Goal: Information Seeking & Learning: Learn about a topic

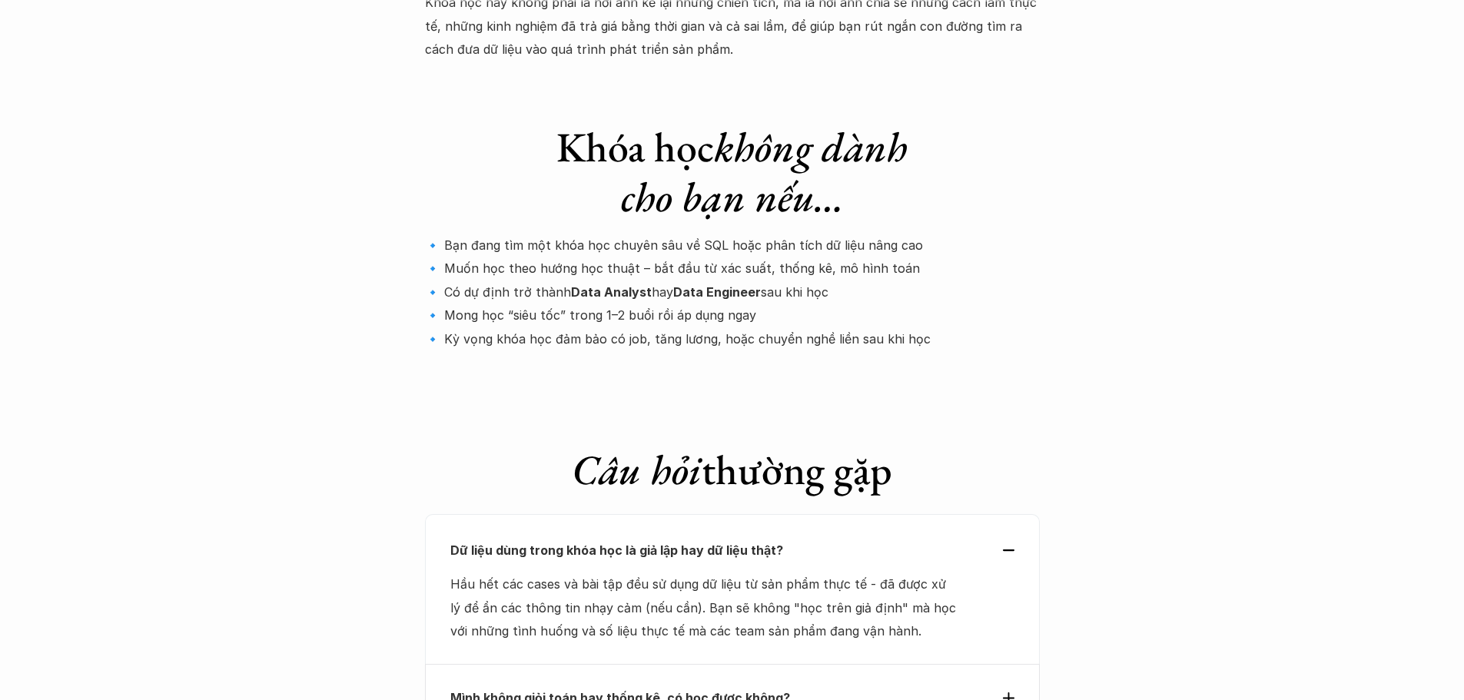
scroll to position [4918, 0]
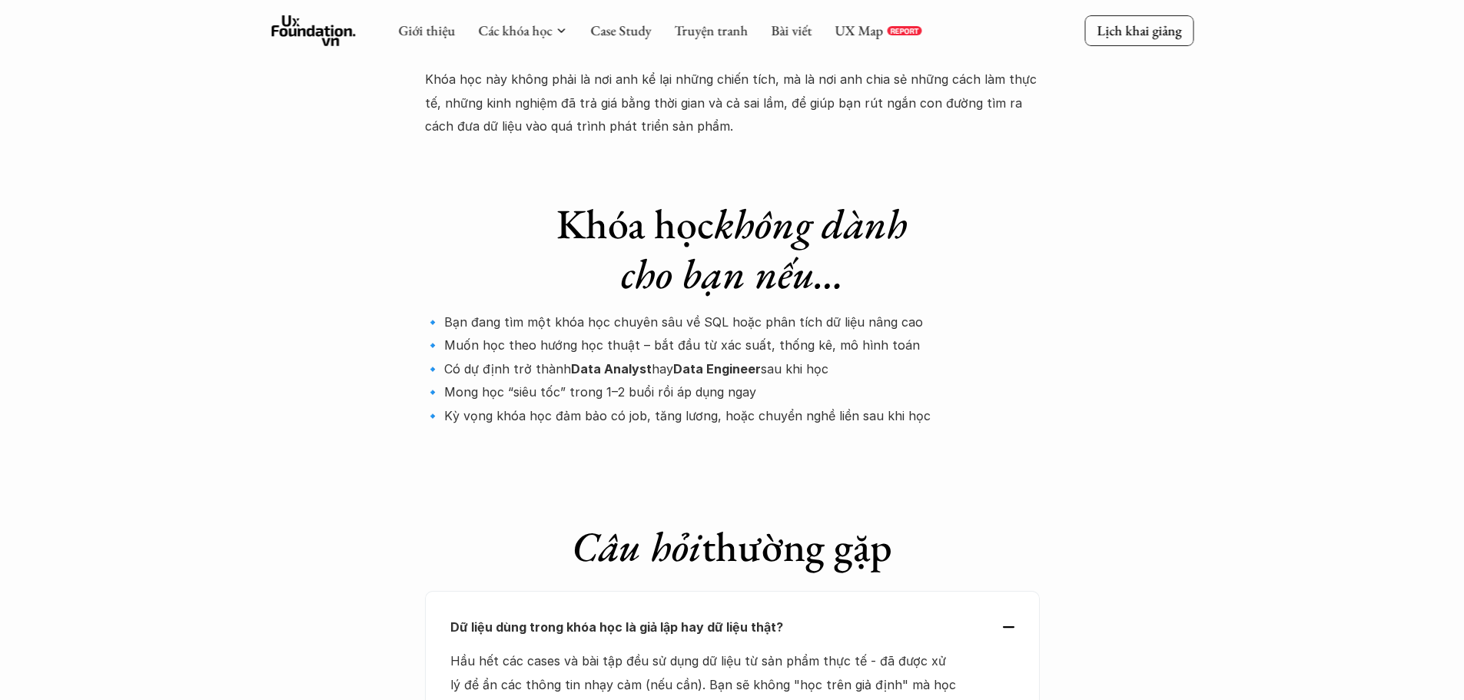
click at [778, 435] on div at bounding box center [732, 447] width 615 height 25
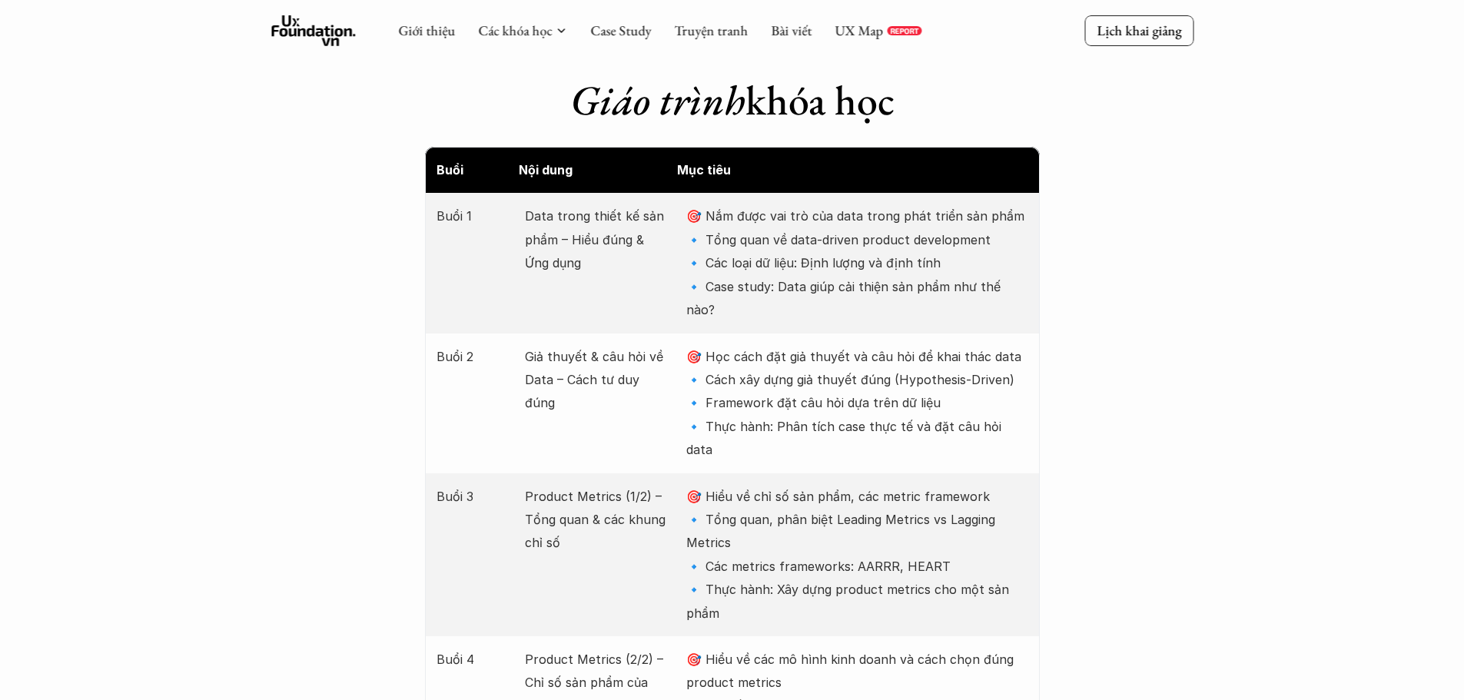
scroll to position [1768, 0]
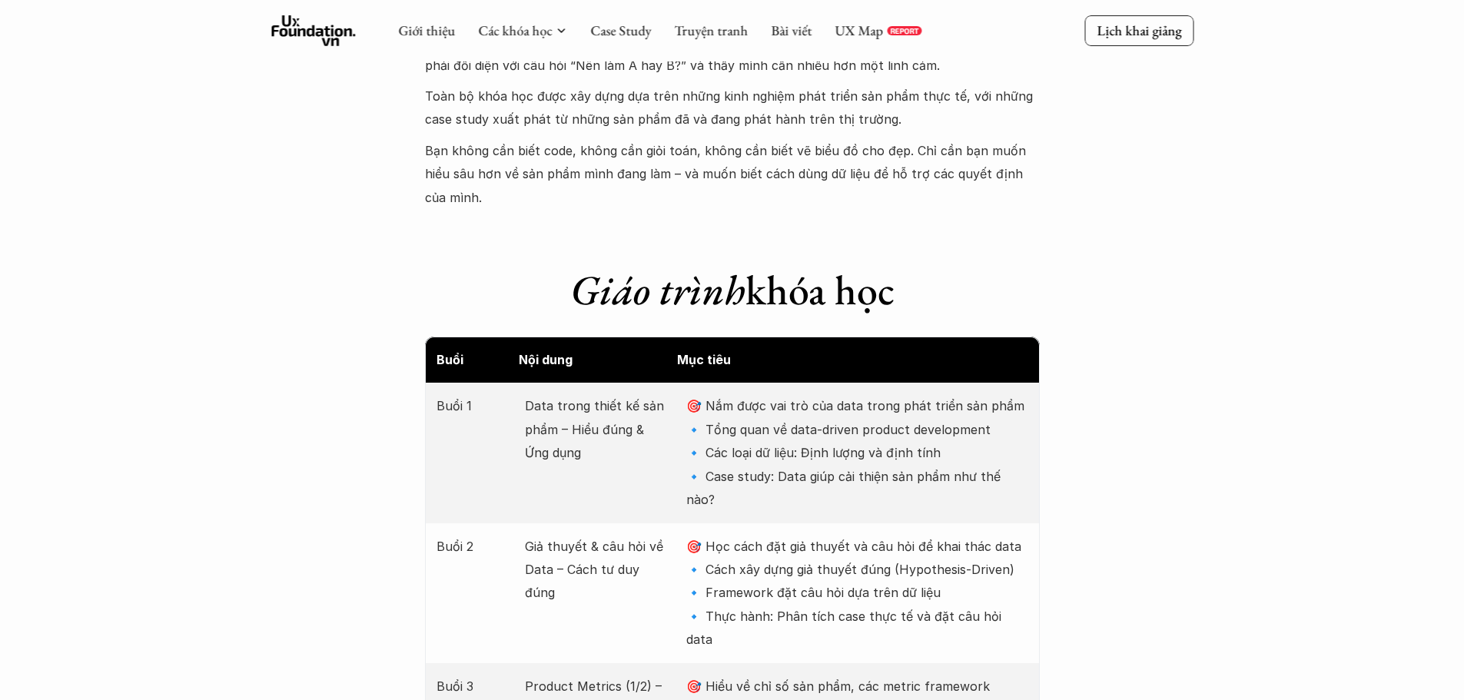
scroll to position [1614, 0]
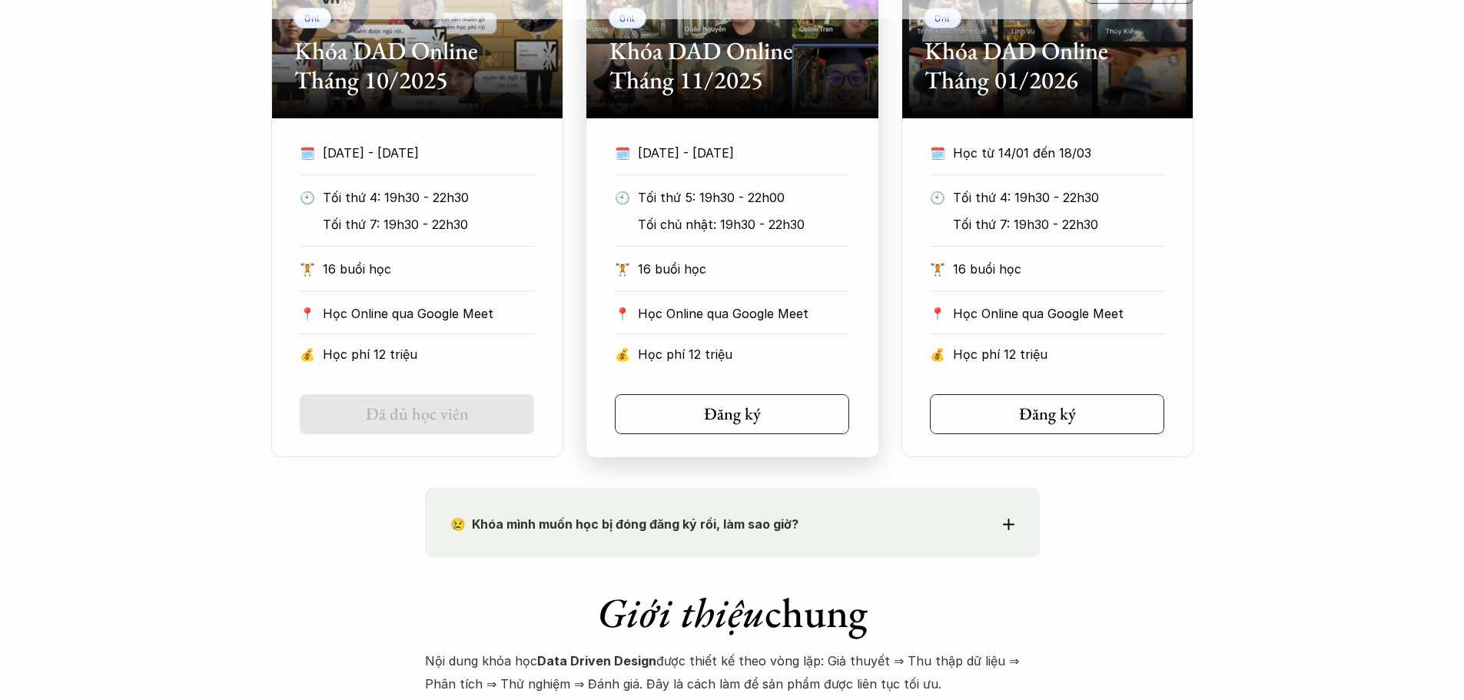
scroll to position [1153, 0]
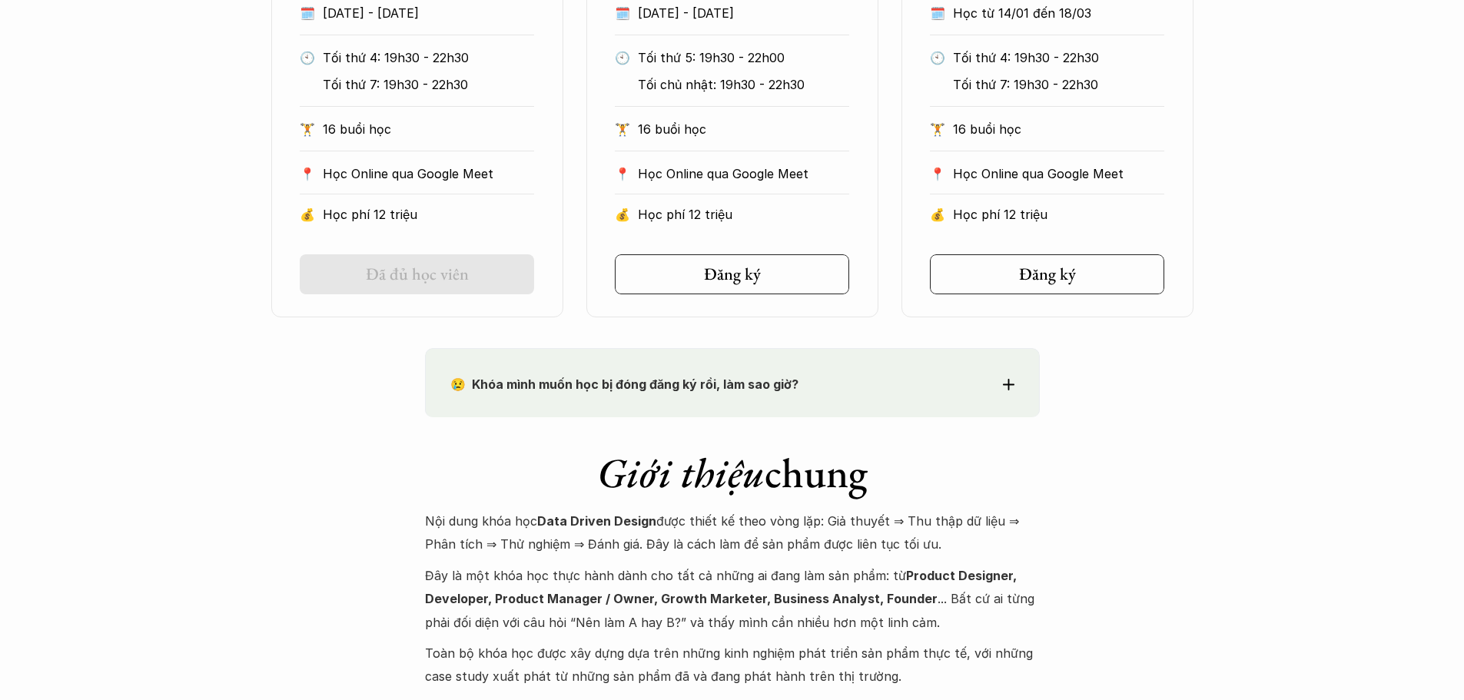
click at [765, 383] on strong "😢 Khóa mình muốn học bị đóng đăng ký rồi, làm sao giờ?" at bounding box center [624, 384] width 348 height 15
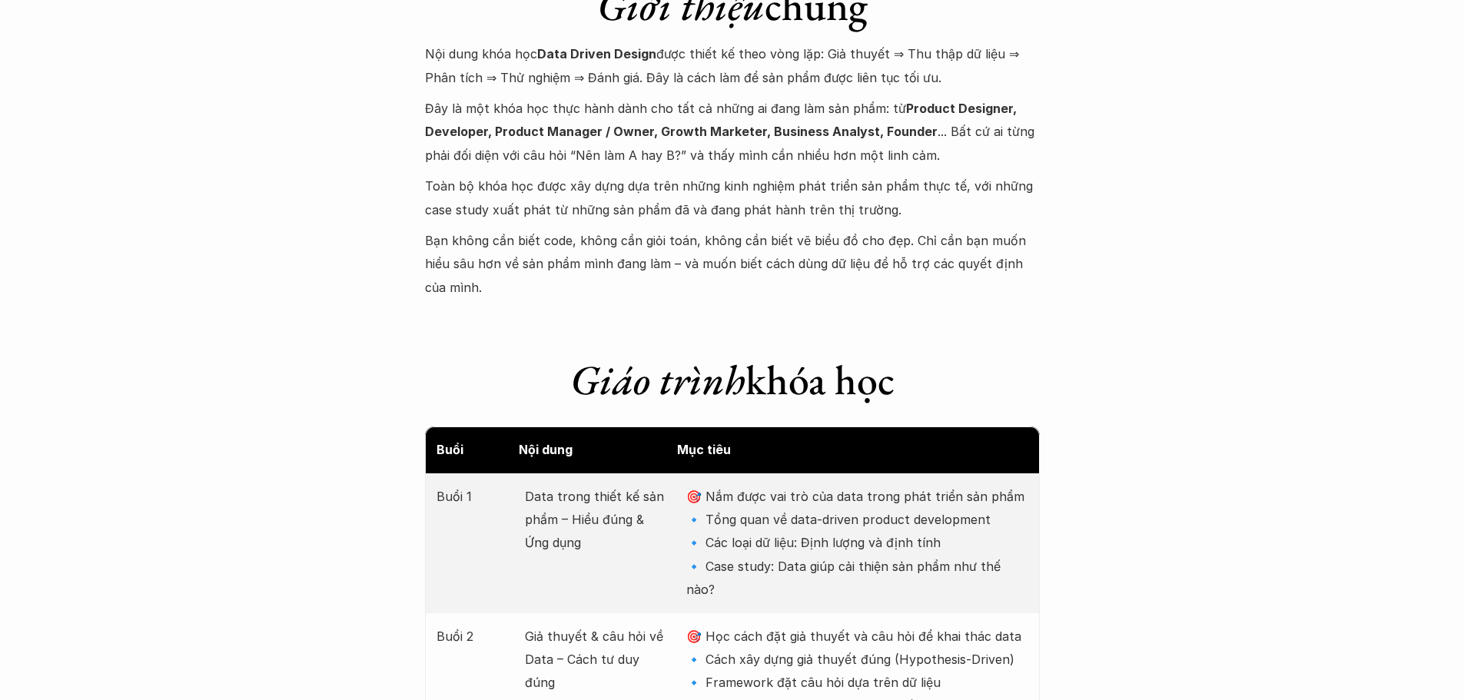
scroll to position [2382, 0]
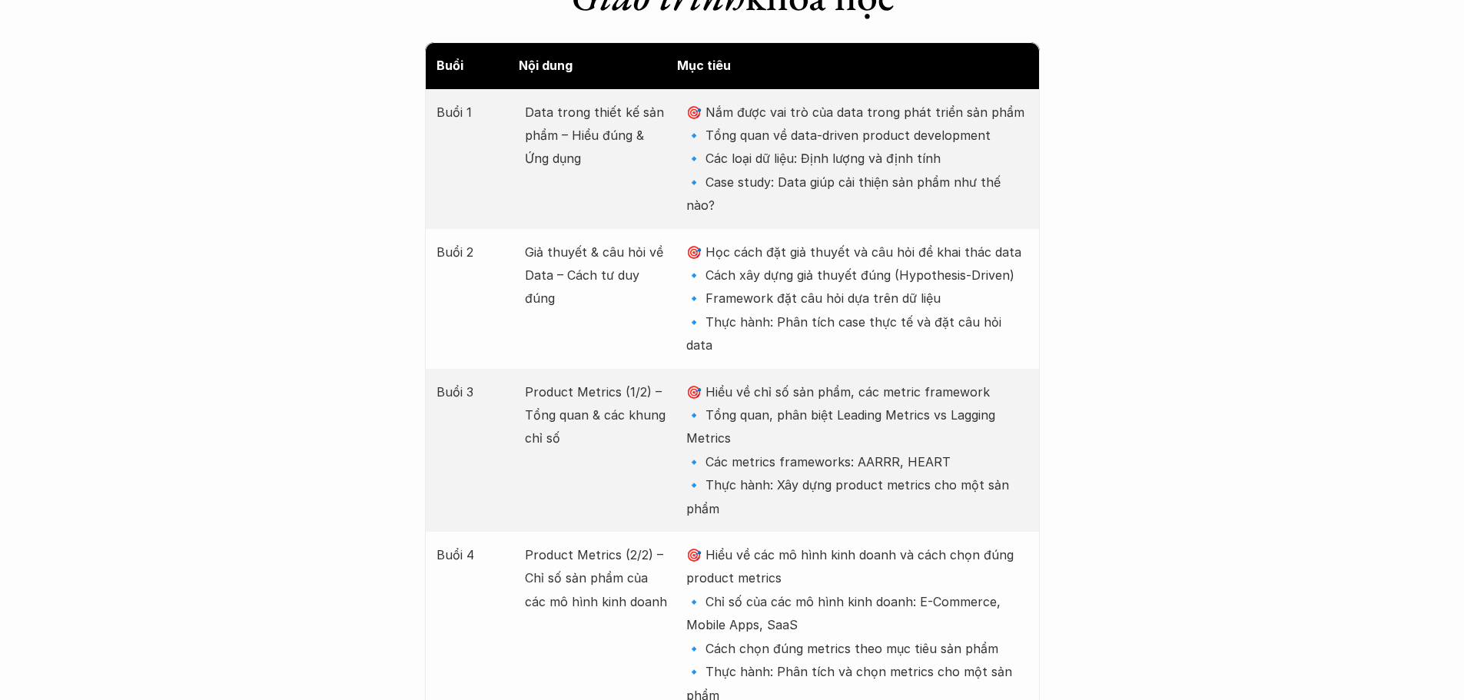
click at [946, 241] on p "🎯 Học cách đặt giả thuyết và câu hỏi để khai thác data 🔹 Cách xây dựng giả thuy…" at bounding box center [856, 299] width 341 height 117
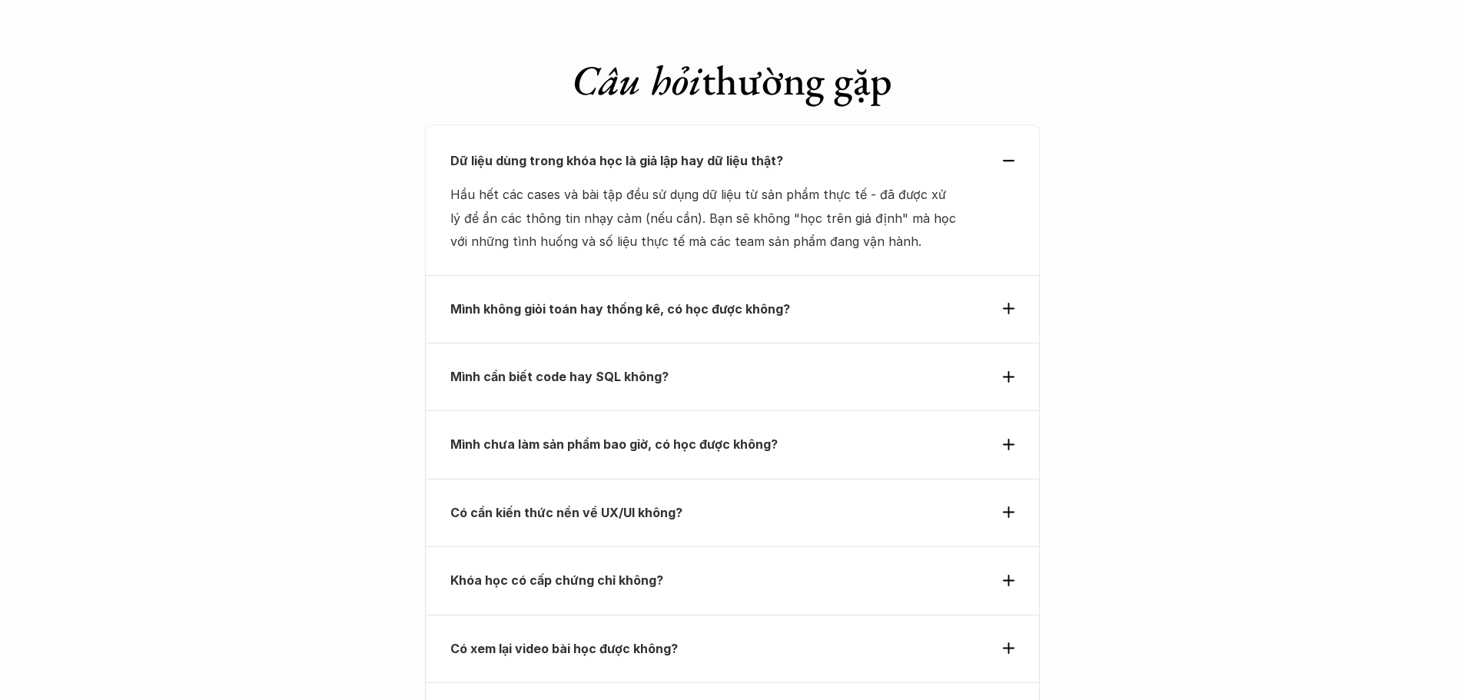
scroll to position [5764, 0]
click at [729, 436] on strong "Mình chưa làm sản phẩm bao giờ, có học được không?" at bounding box center [613, 443] width 327 height 15
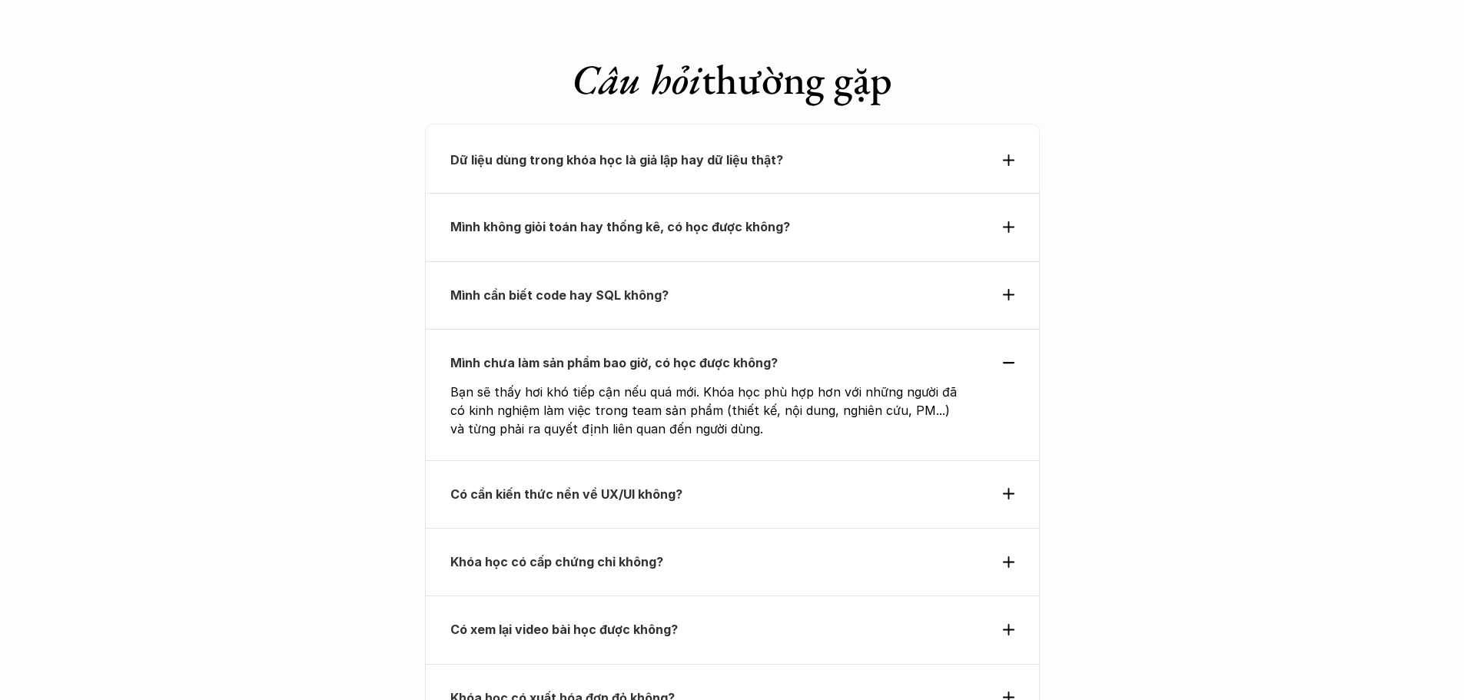
click at [782, 483] on p "Có cần kiến thức nền về UX/UI không?" at bounding box center [704, 494] width 508 height 23
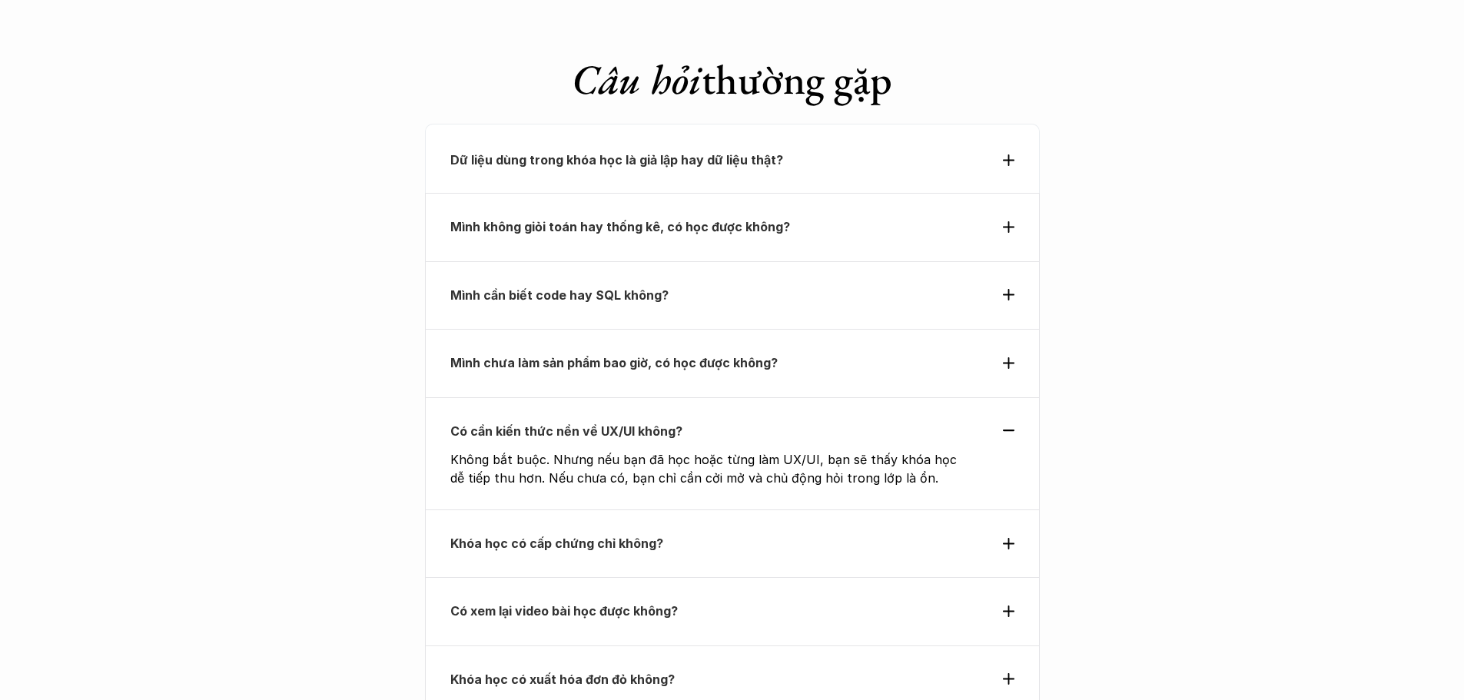
click at [911, 532] on p "Khóa học có cấp chứng chỉ không?" at bounding box center [704, 543] width 508 height 23
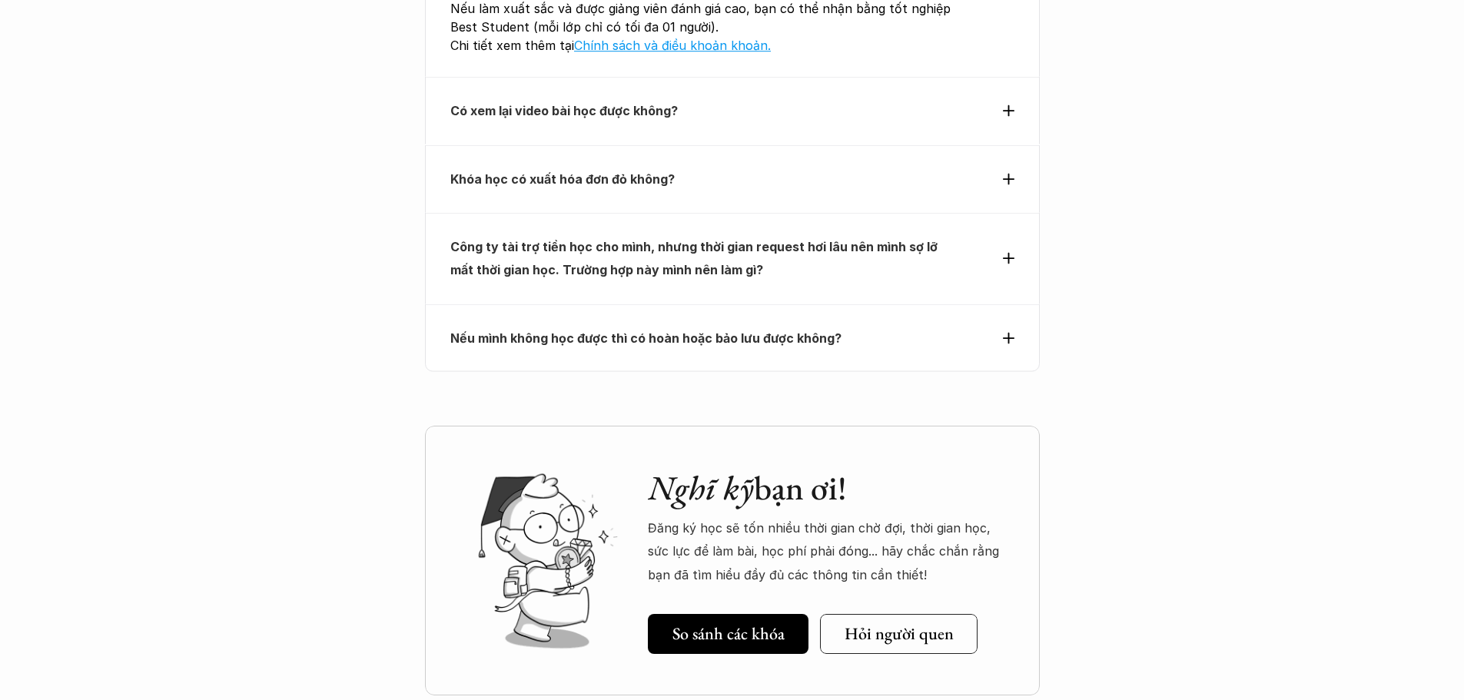
scroll to position [6609, 0]
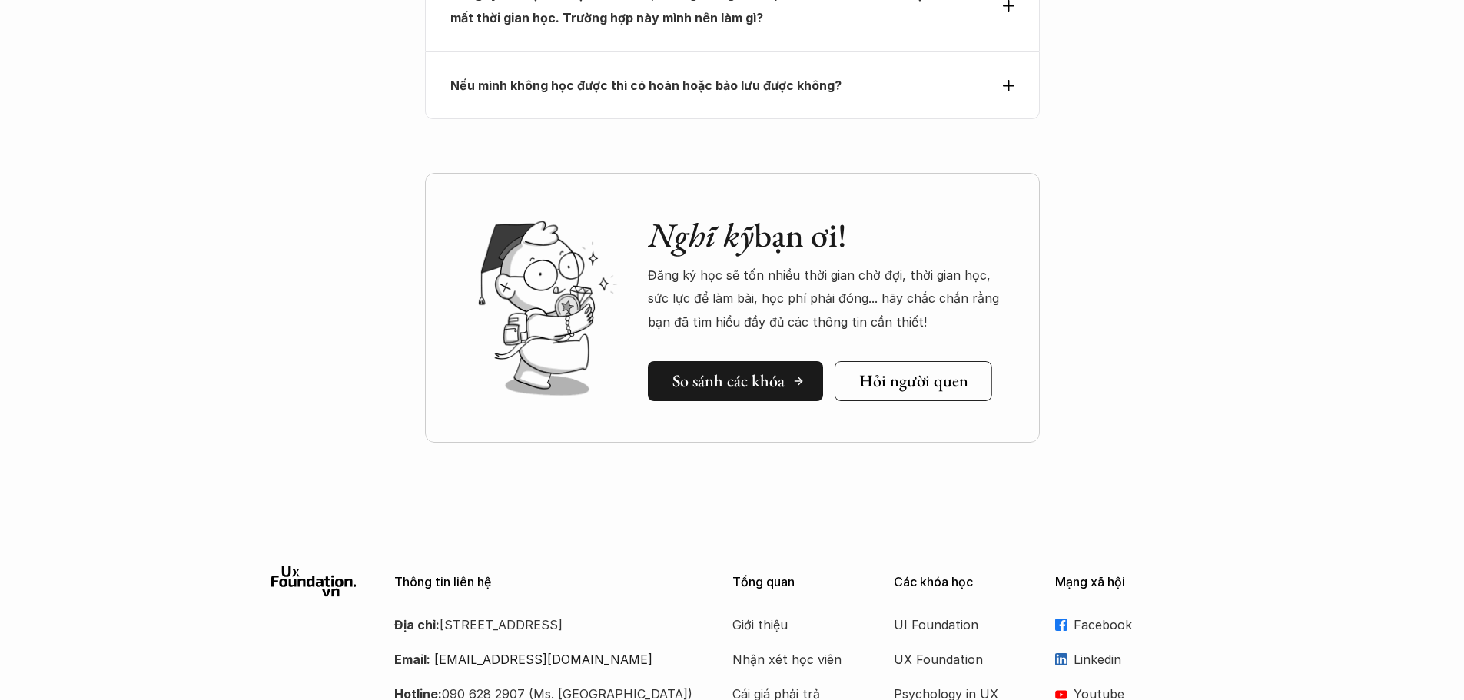
click at [774, 371] on h5 "So sánh các khóa" at bounding box center [728, 381] width 112 height 20
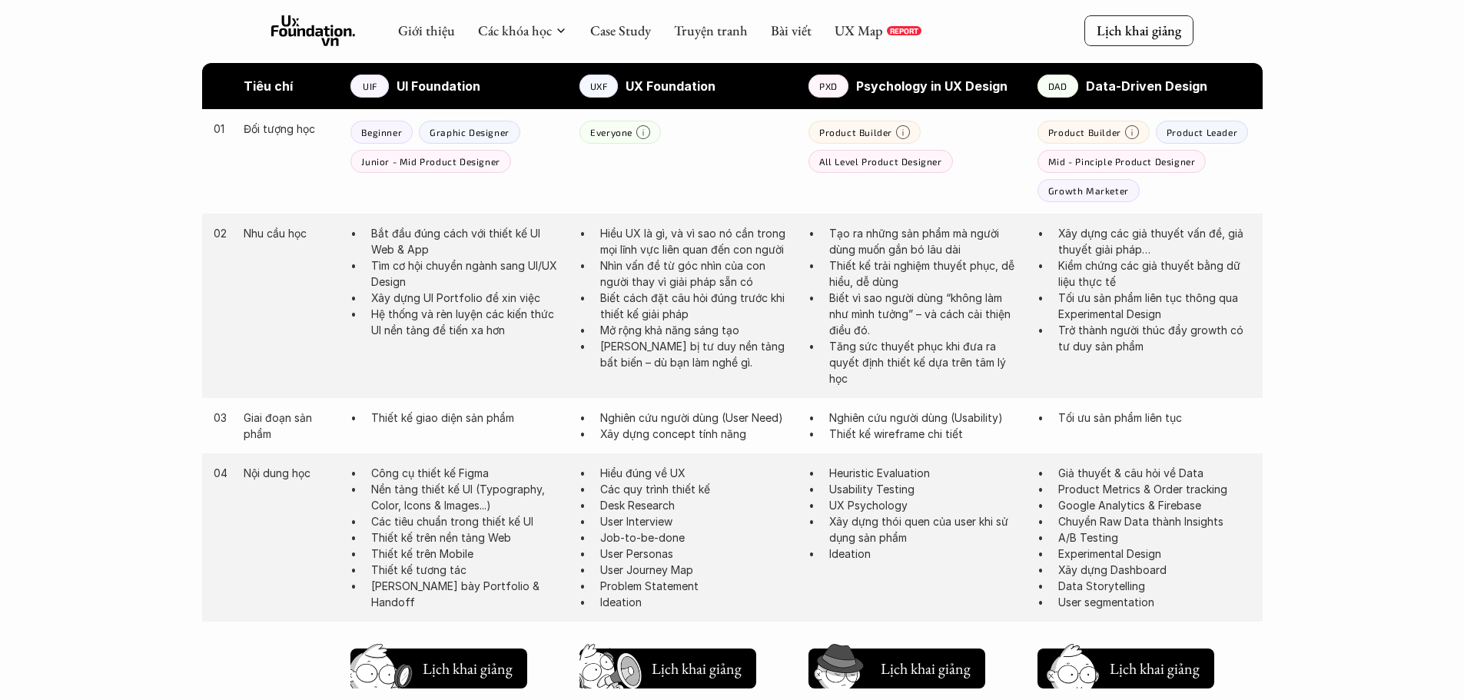
click at [917, 219] on div "02 Nhu cầu học Bắt đầu đúng cách với thiết kế UI Web & App Tìm cơ hội chuyển ng…" at bounding box center [732, 306] width 1061 height 184
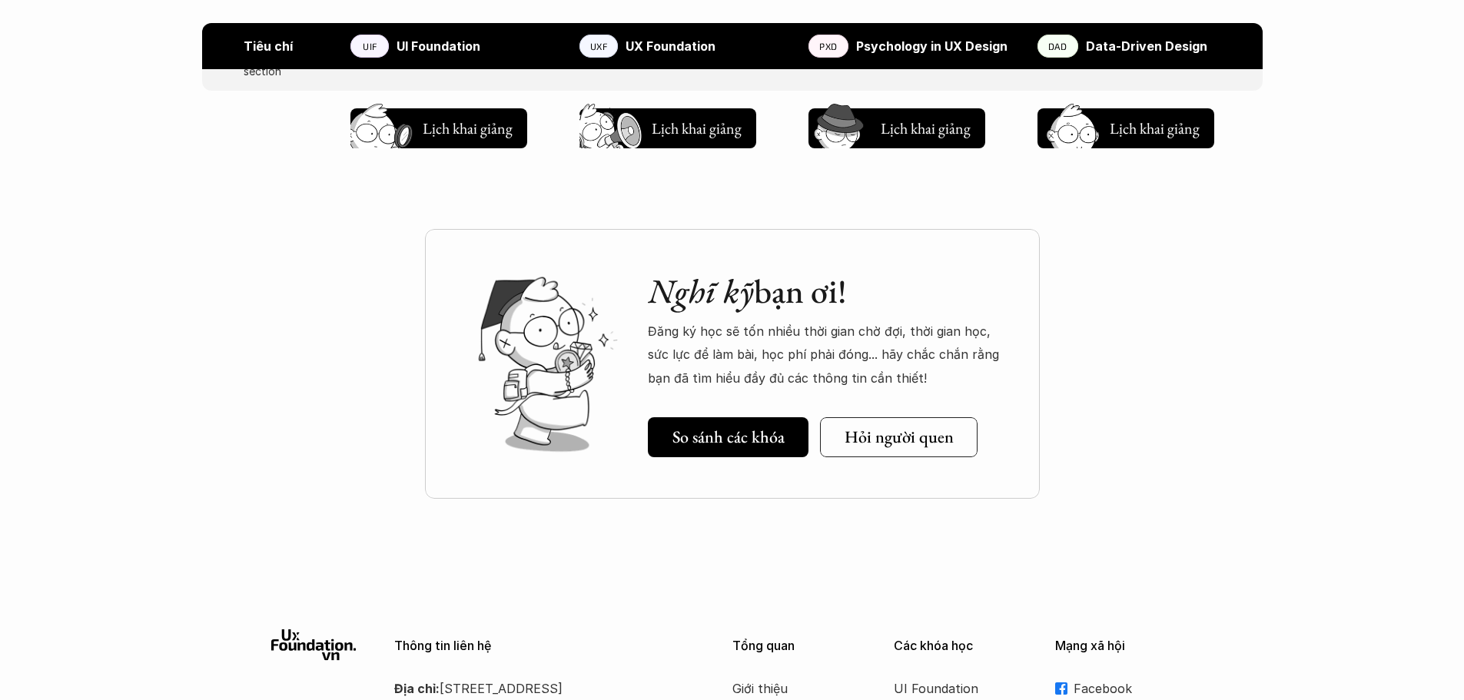
scroll to position [1969, 0]
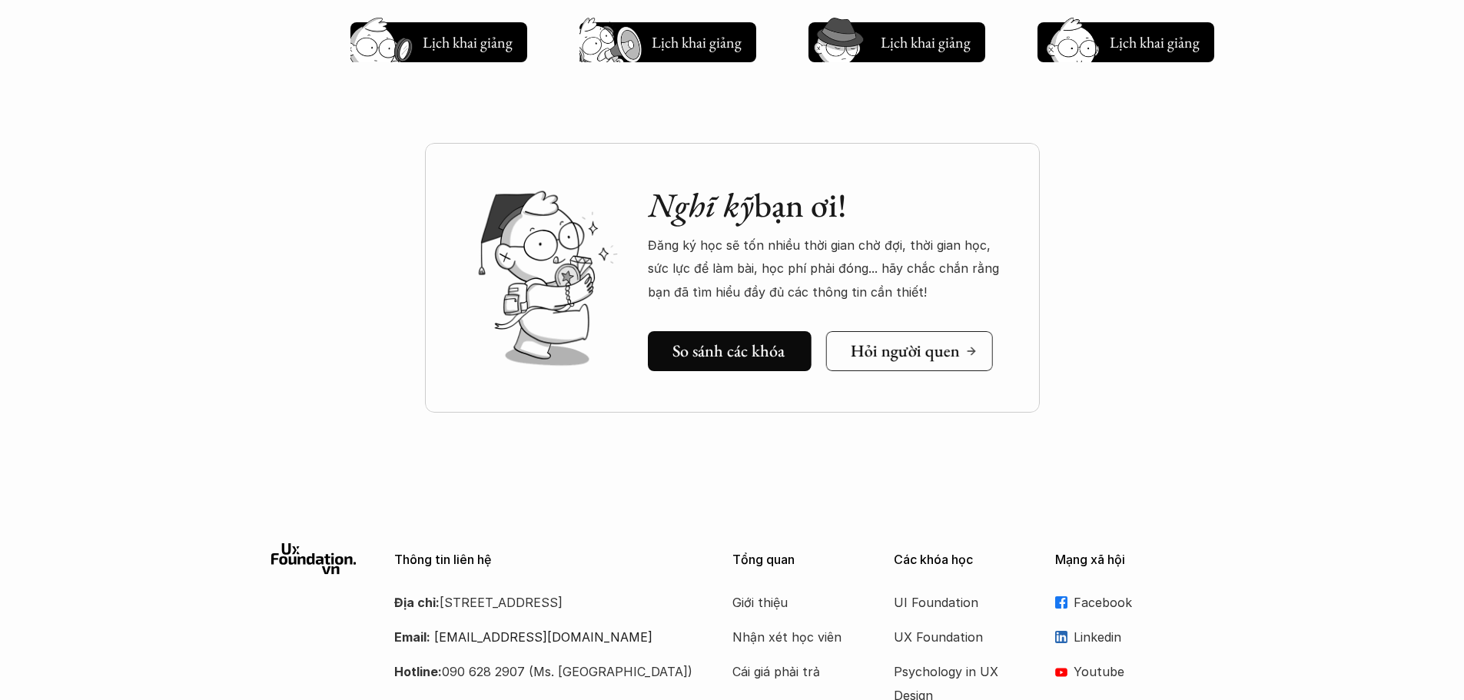
click at [931, 366] on link "Hỏi người quen" at bounding box center [908, 351] width 167 height 40
click at [1071, 353] on div "Nghĩ kỹ bạn ơi! Đăng ký học sẽ tốn nhiều thời gian chờ đợi, thời gian học, sức …" at bounding box center [732, 297] width 1464 height 385
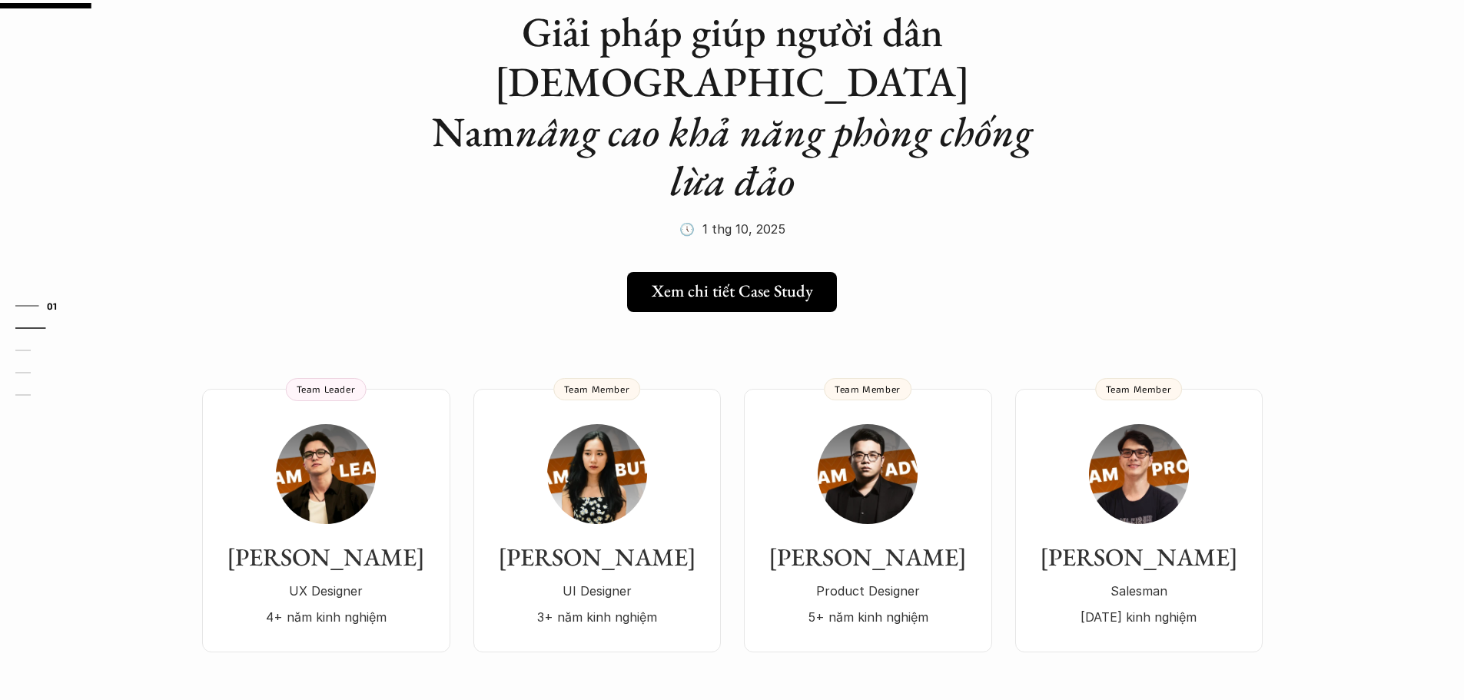
scroll to position [154, 0]
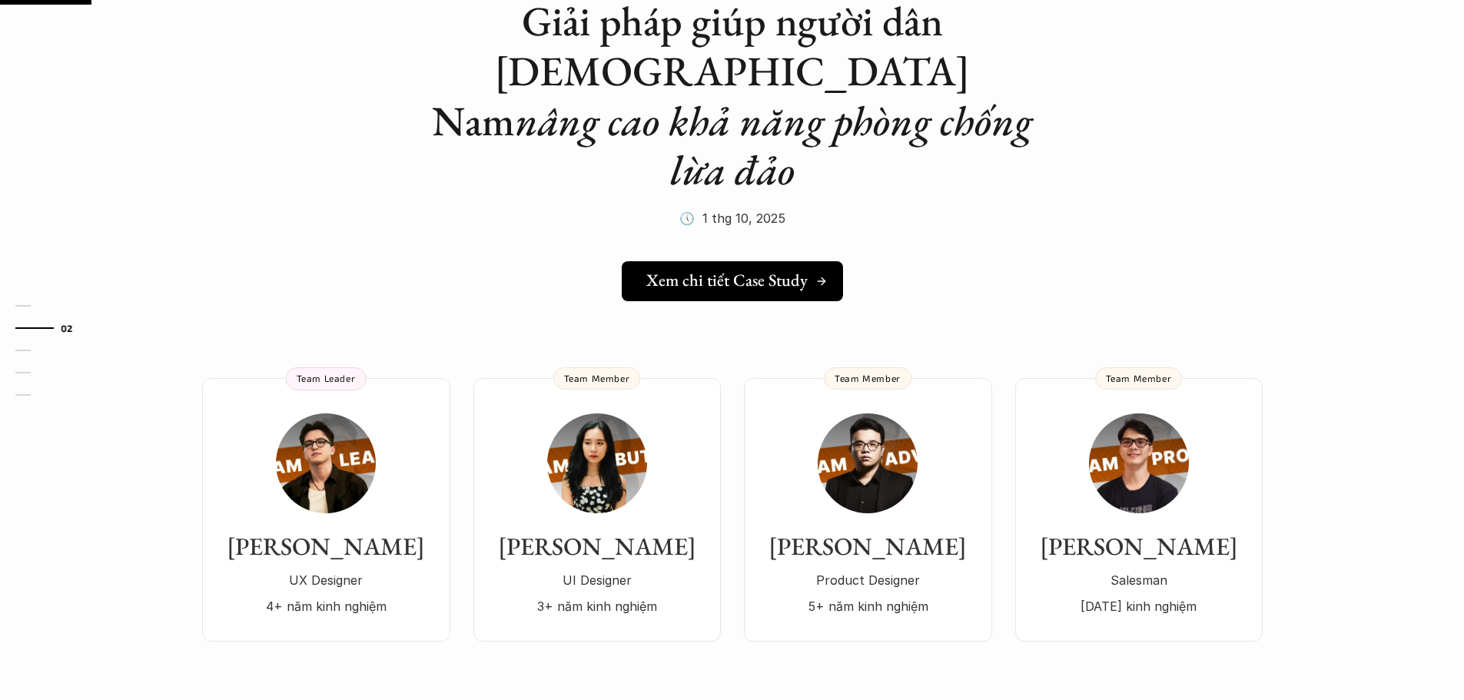
click at [808, 271] on div "Xem chi tiết Case Study" at bounding box center [736, 281] width 181 height 20
